Goal: Browse casually

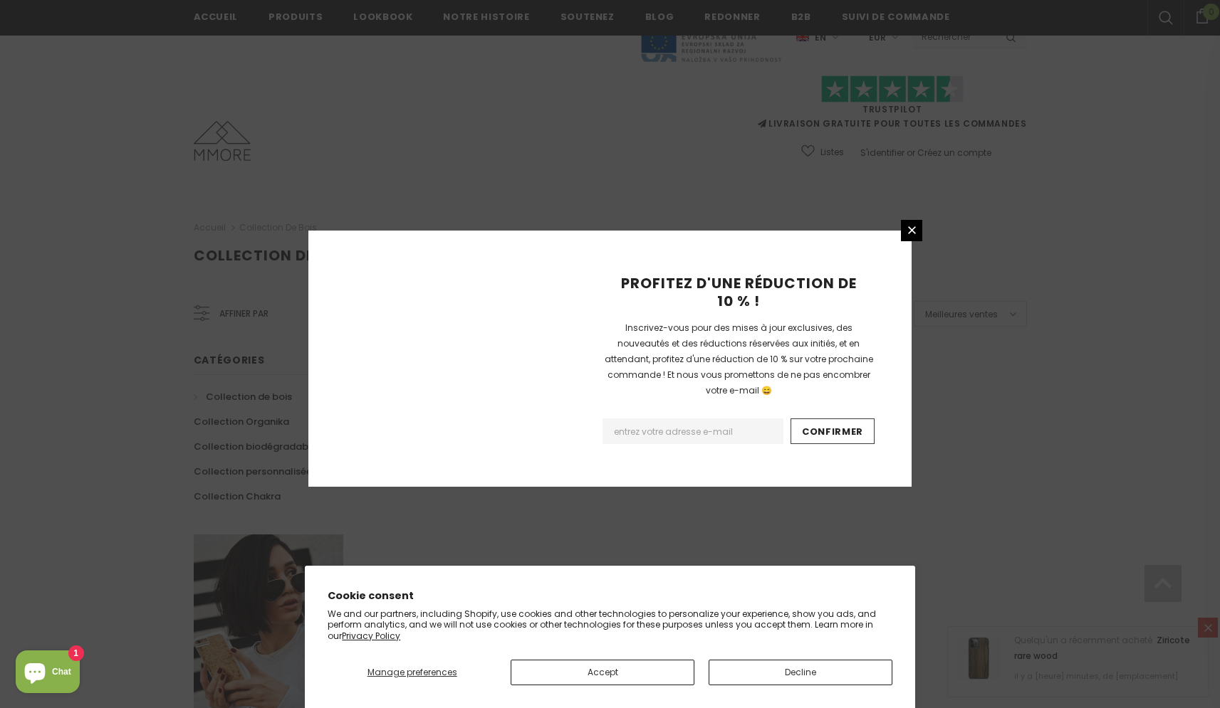
scroll to position [785, 0]
